Goal: Information Seeking & Learning: Check status

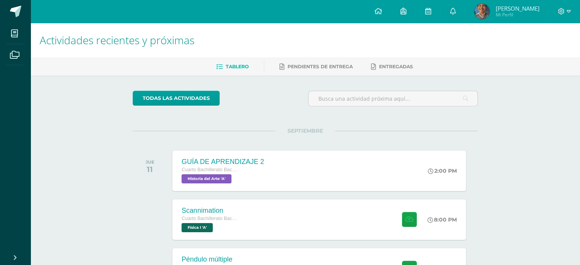
click at [426, 51] on h1 "Actividades recientes y próximas" at bounding box center [305, 40] width 531 height 35
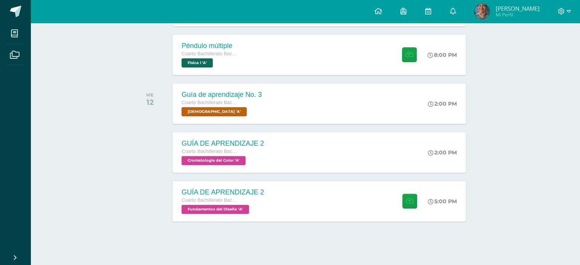
scroll to position [218, 0]
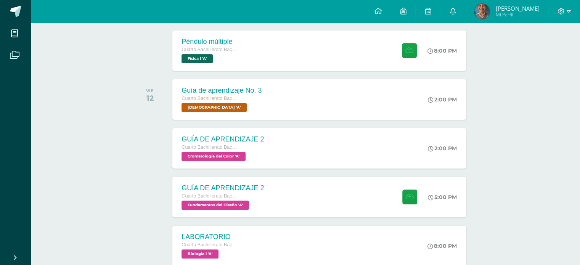
click at [465, 15] on link at bounding box center [453, 11] width 24 height 23
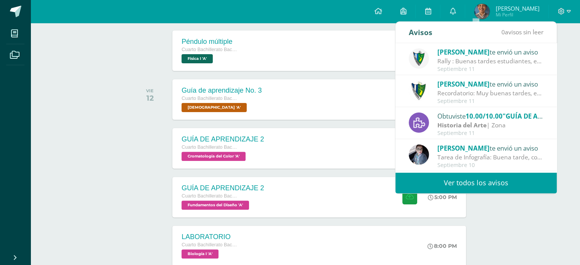
click at [471, 182] on link "Ver todos los avisos" at bounding box center [476, 182] width 161 height 21
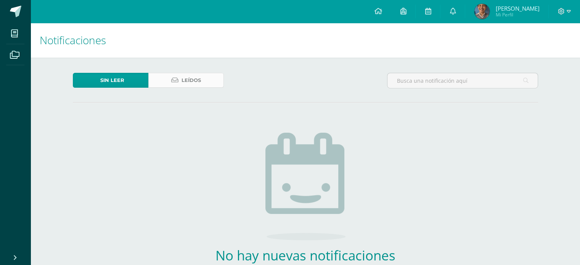
click at [215, 85] on link "Leídos" at bounding box center [186, 80] width 76 height 15
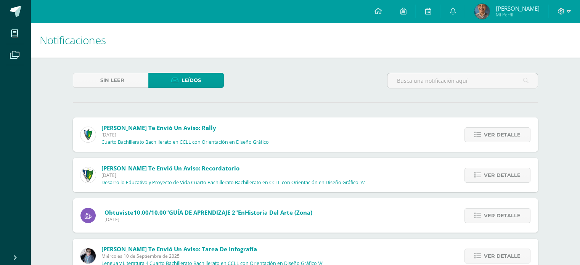
click at [504, 121] on div "Ver detalle" at bounding box center [495, 134] width 85 height 34
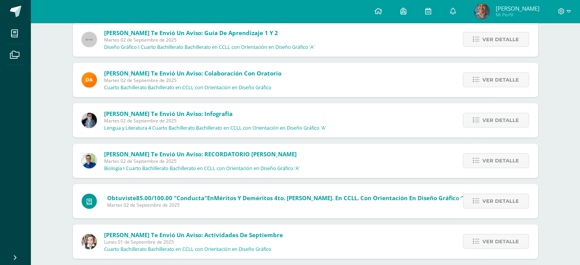
scroll to position [2019, 0]
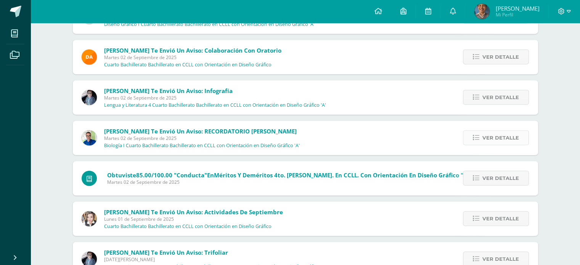
click at [512, 141] on span "Ver detalle" at bounding box center [501, 138] width 37 height 14
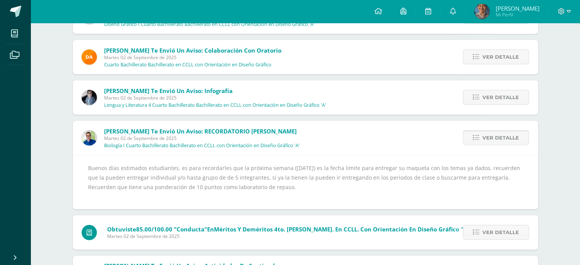
click at [512, 140] on span "Ver detalle" at bounding box center [501, 138] width 37 height 14
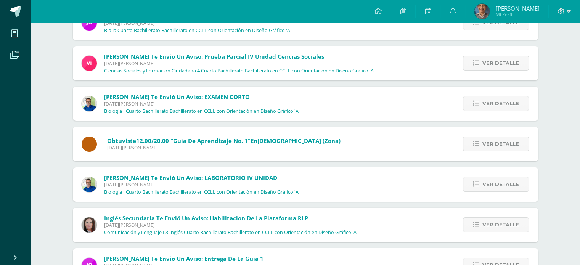
scroll to position [2782, 0]
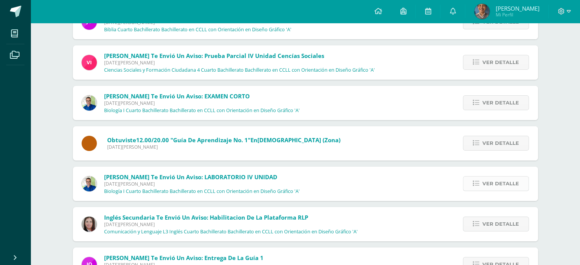
click at [512, 184] on span "Ver detalle" at bounding box center [501, 184] width 37 height 14
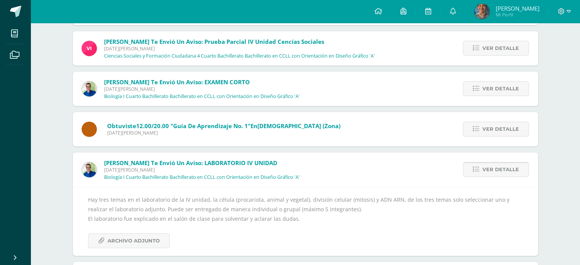
scroll to position [2797, 0]
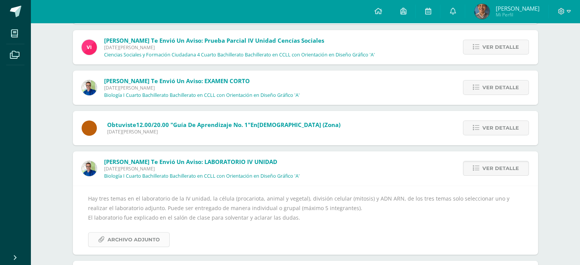
click at [157, 237] on span "Archivo Adjunto" at bounding box center [134, 240] width 52 height 14
